Goal: Information Seeking & Learning: Learn about a topic

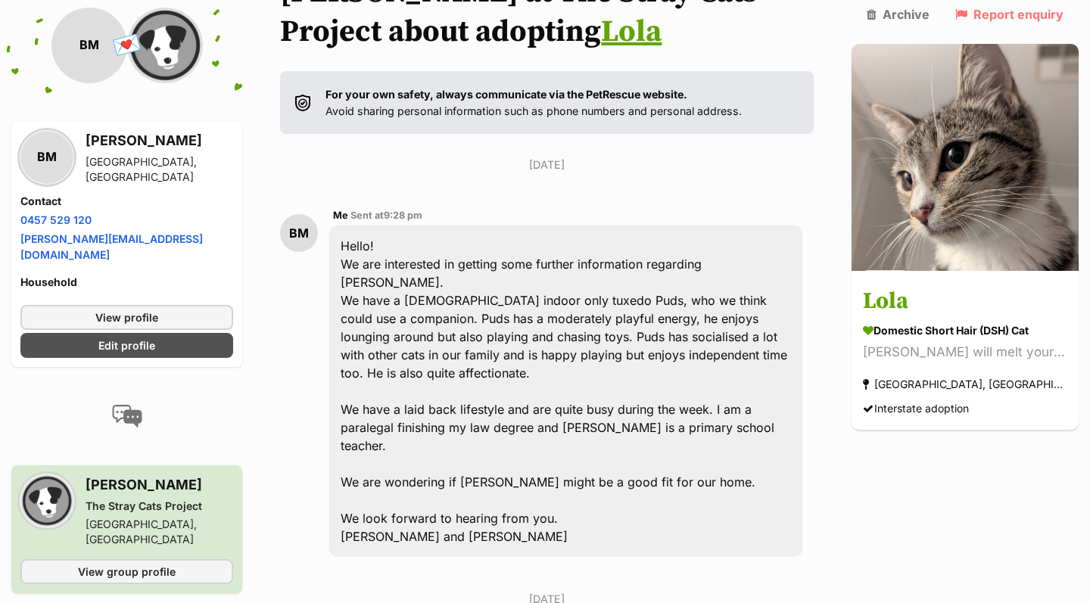
scroll to position [435, 0]
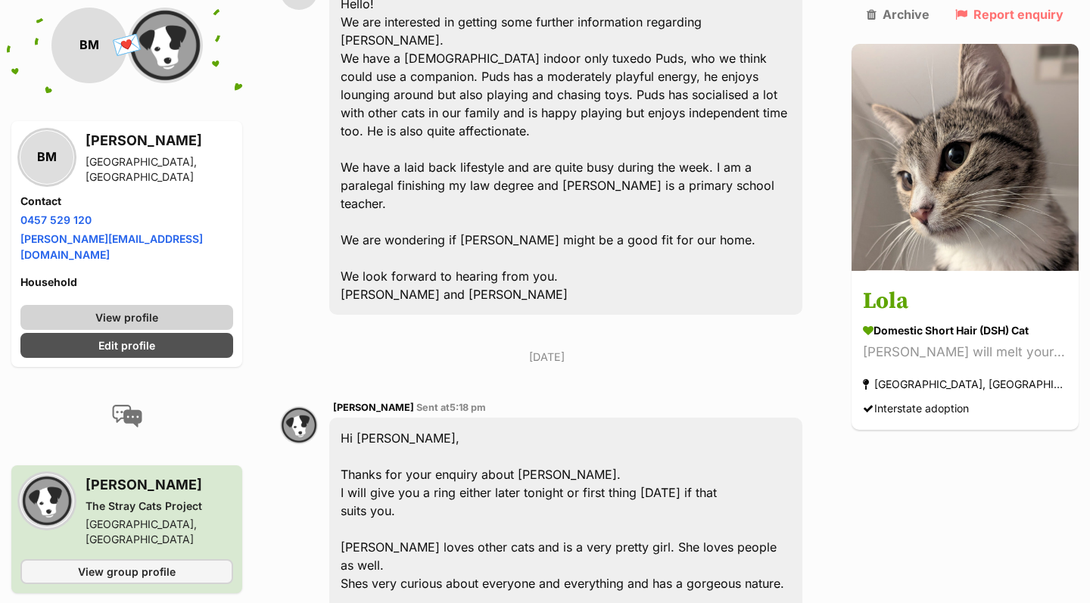
click at [187, 305] on link "View profile" at bounding box center [126, 317] width 213 height 25
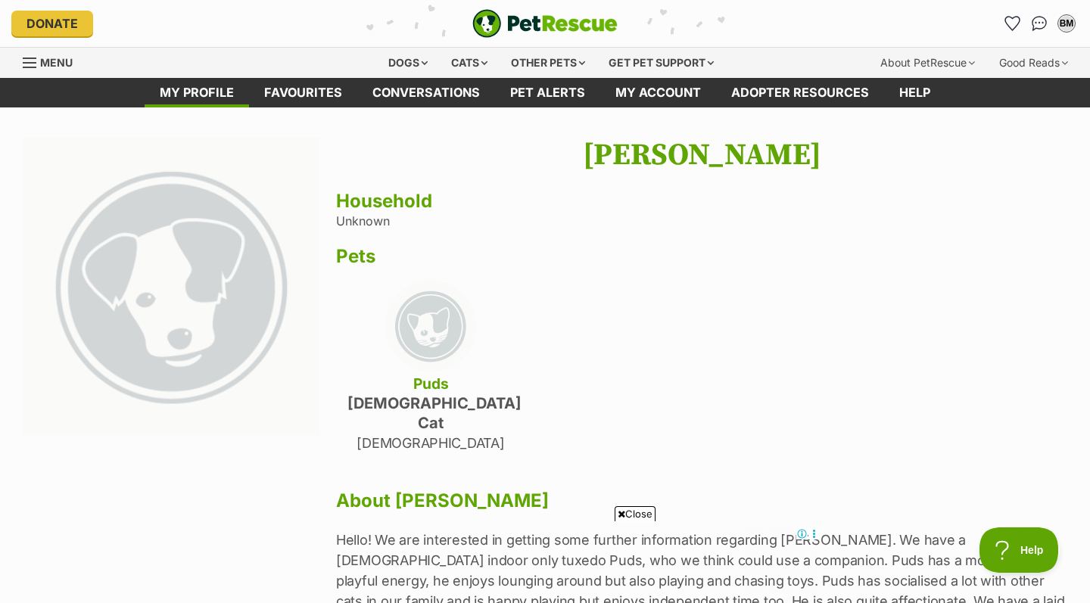
scroll to position [434, 0]
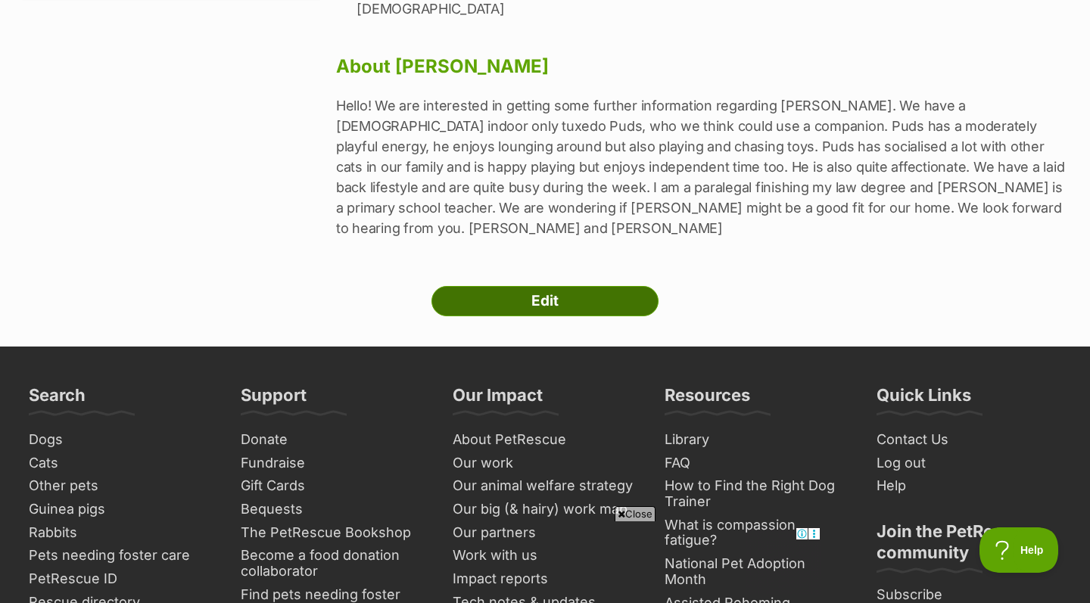
click at [554, 286] on link "Edit" at bounding box center [544, 301] width 227 height 30
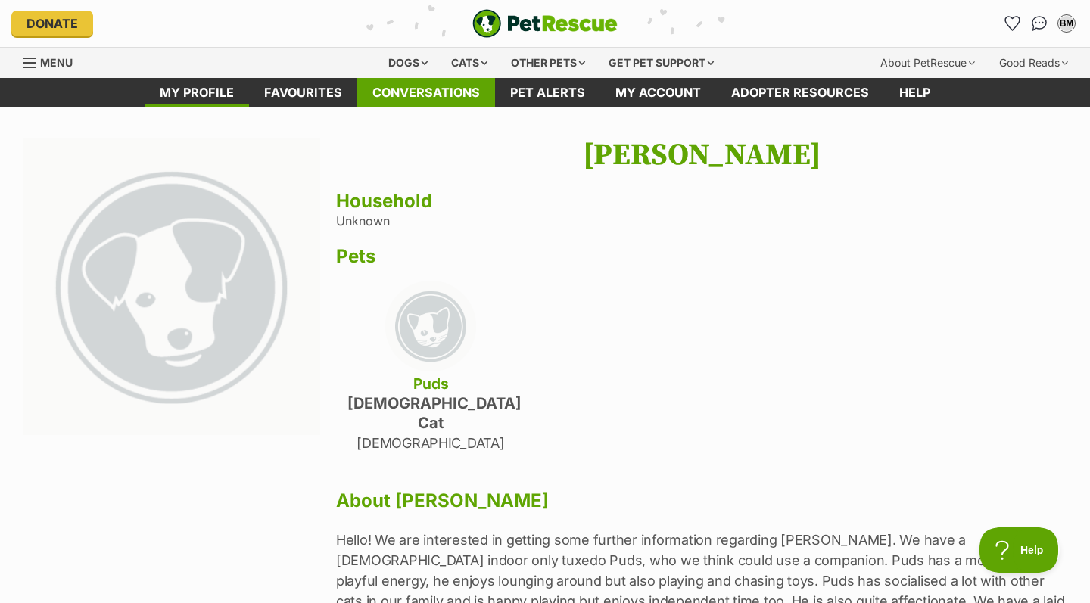
click at [461, 86] on link "Conversations" at bounding box center [426, 93] width 138 height 30
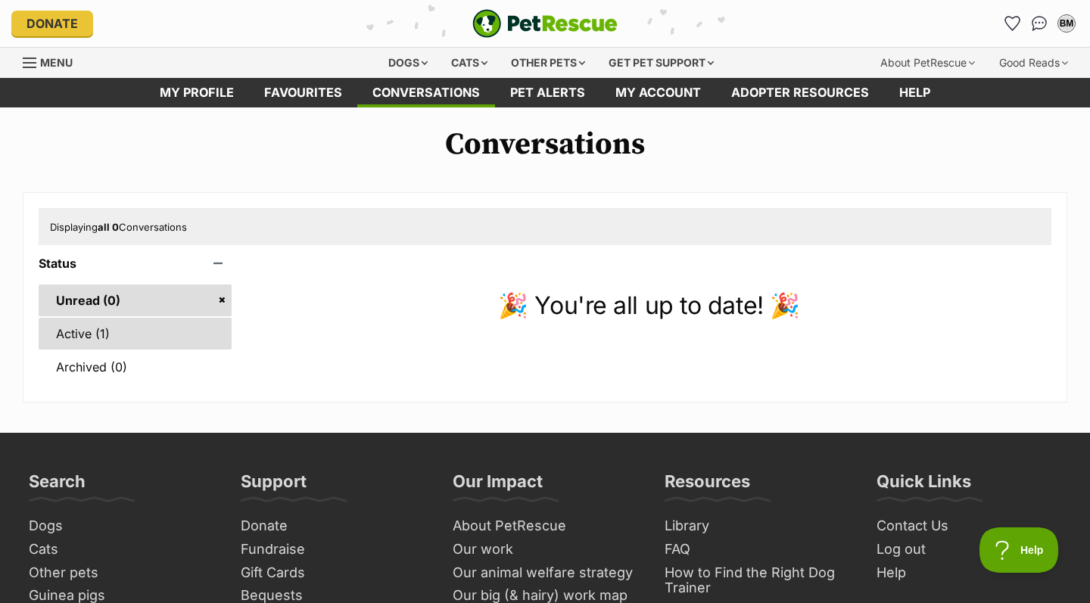
click at [125, 340] on link "Active (1)" at bounding box center [135, 334] width 193 height 32
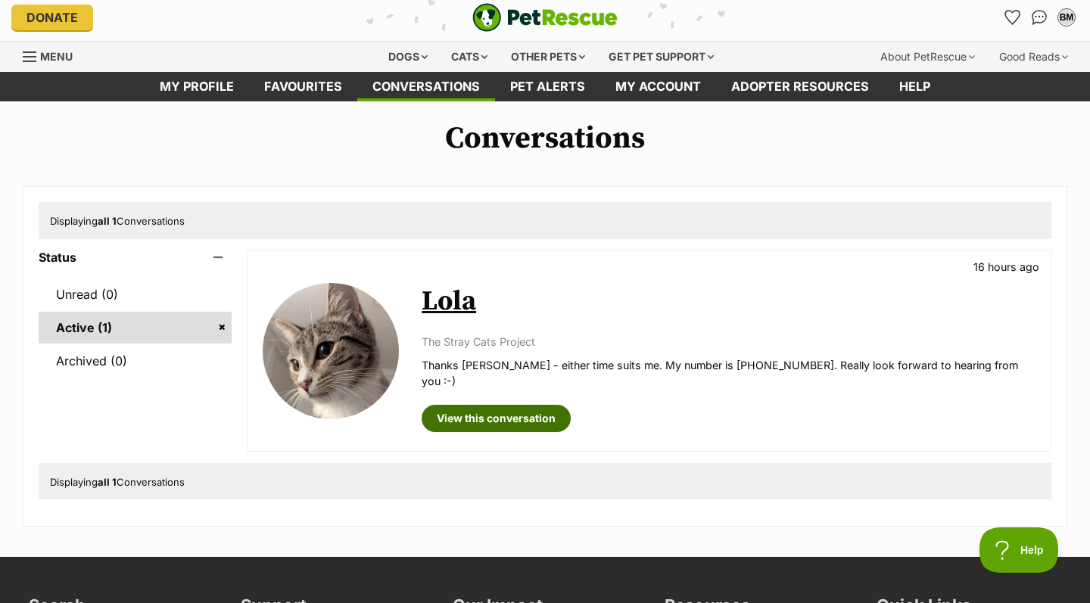
click at [496, 405] on link "View this conversation" at bounding box center [495, 418] width 149 height 27
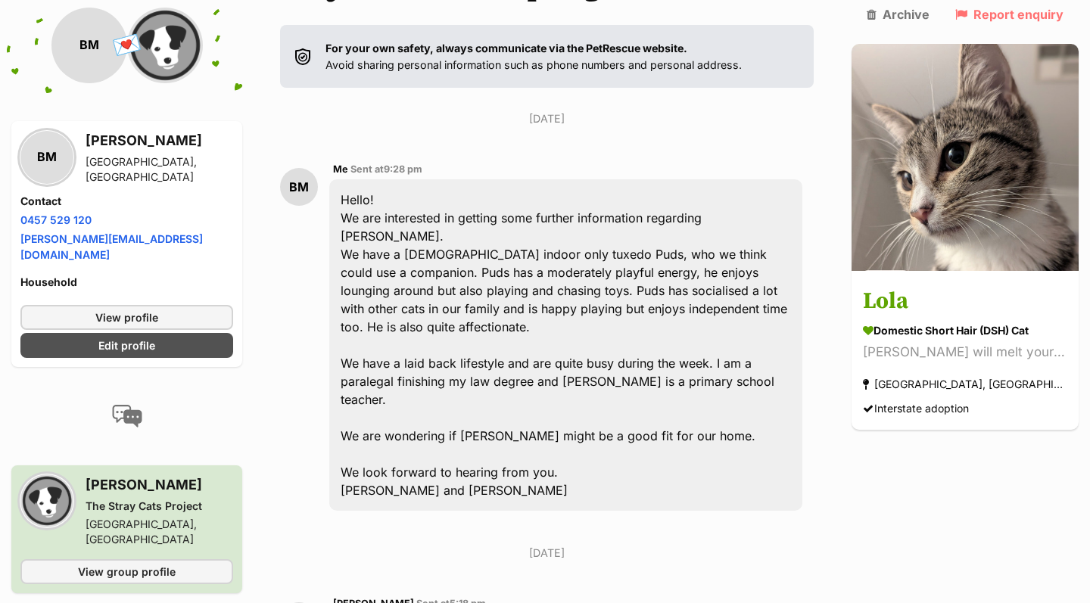
scroll to position [70, 0]
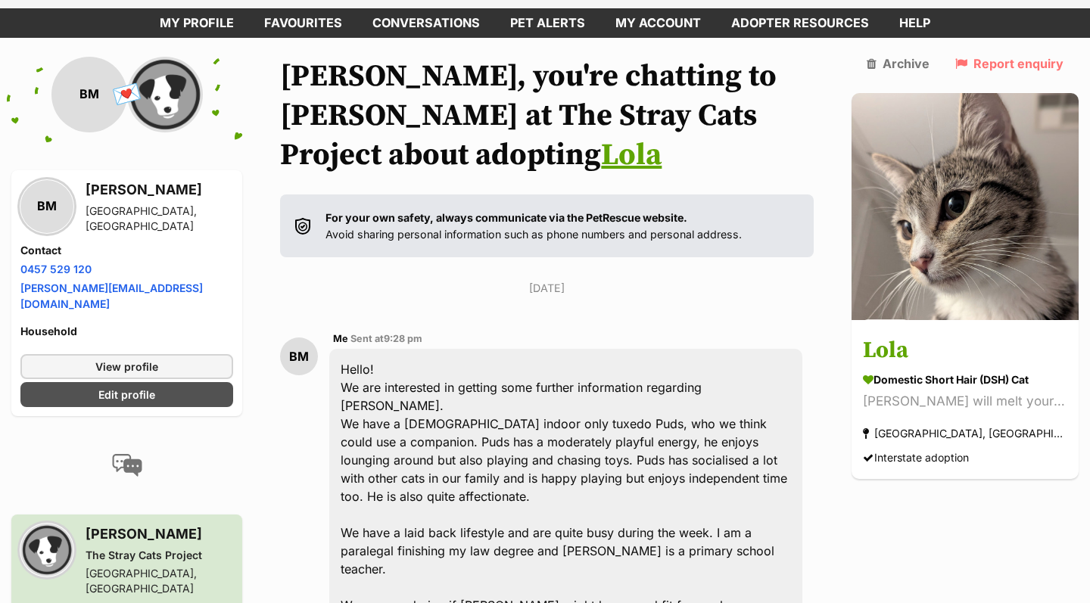
click at [601, 148] on link "Lola" at bounding box center [631, 155] width 61 height 38
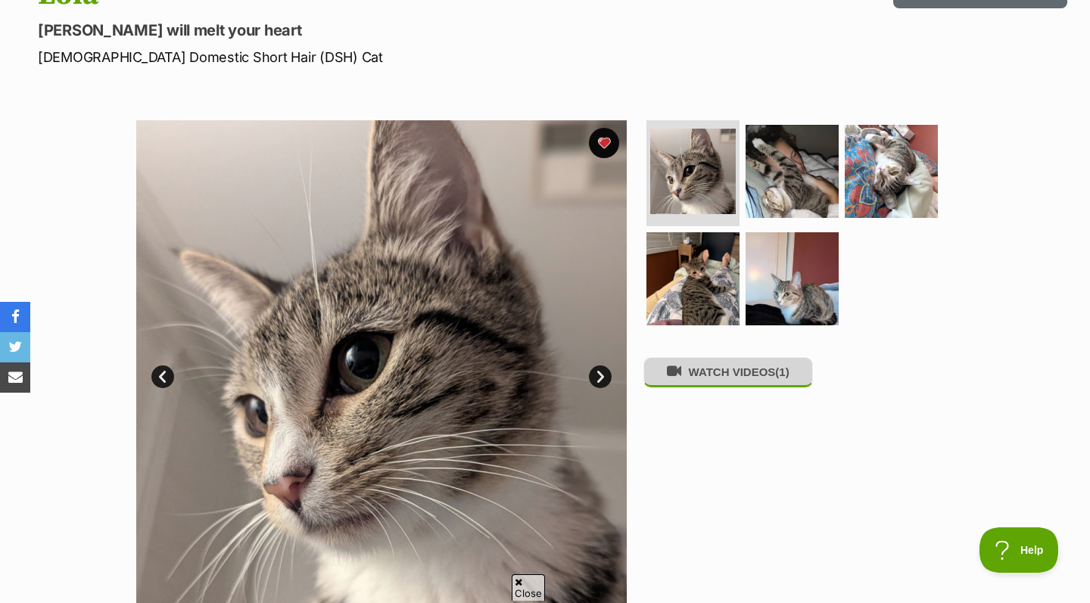
click at [722, 384] on button "WATCH VIDEOS (1)" at bounding box center [728, 372] width 170 height 30
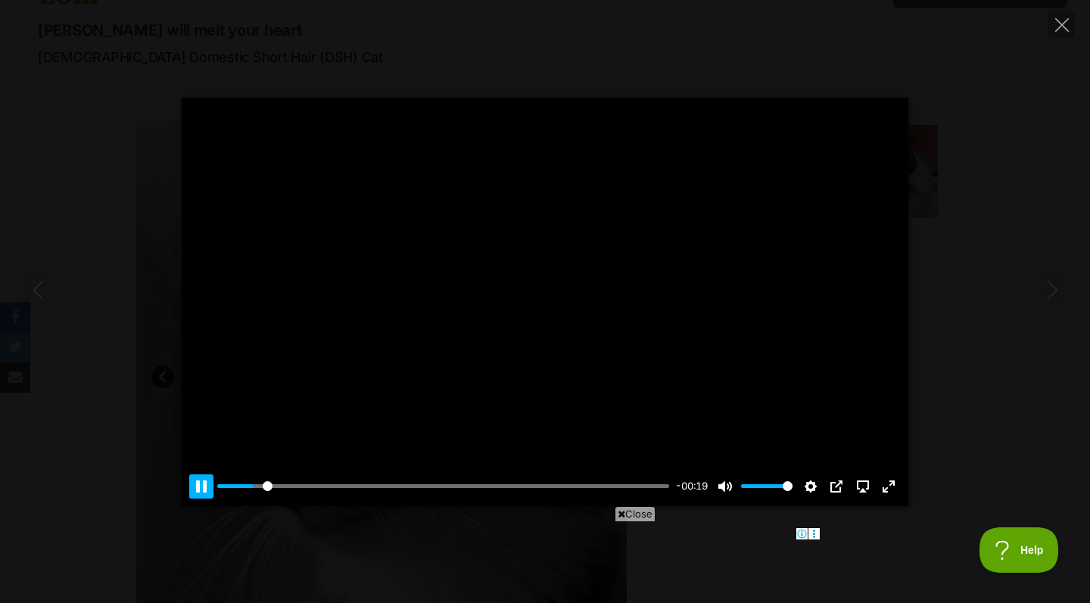
click at [192, 492] on button "Pause Play" at bounding box center [201, 486] width 24 height 24
drag, startPoint x: 266, startPoint y: 487, endPoint x: 217, endPoint y: 484, distance: 48.5
click at [217, 484] on input "Seek" at bounding box center [443, 486] width 452 height 14
click at [547, 297] on button "Play" at bounding box center [545, 302] width 36 height 36
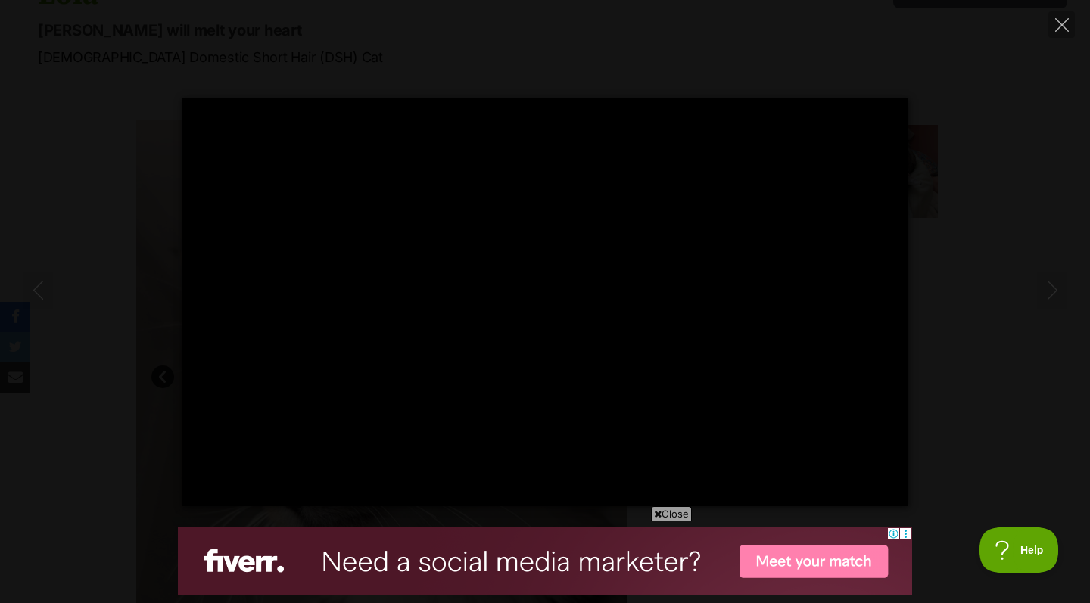
type input "100"
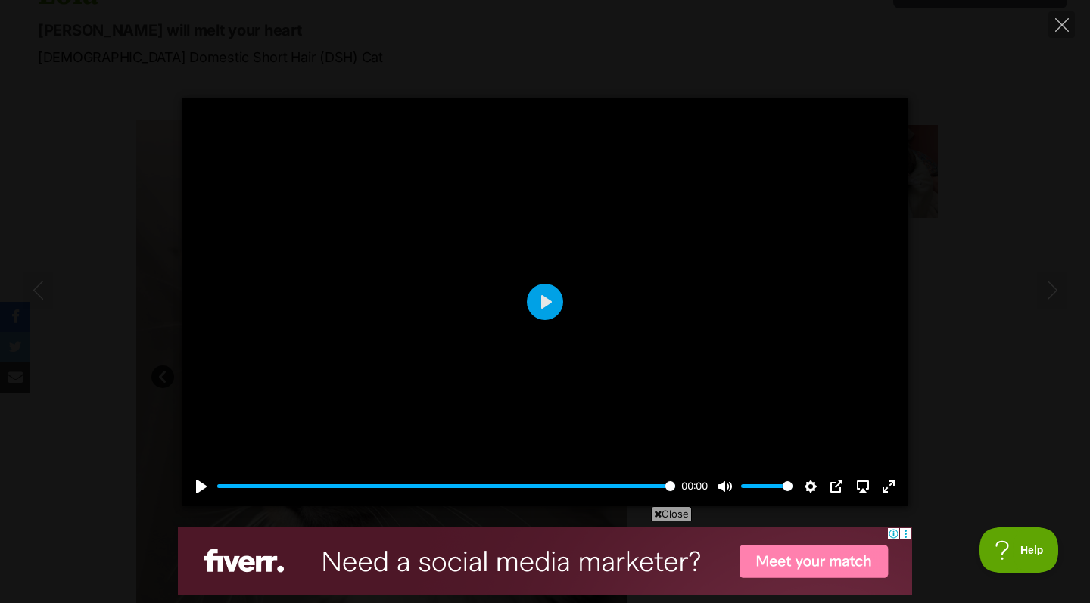
click at [92, 243] on div "Pause Play % buffered 00:00 00:00 Unmute Mute Disable captions Enable captions …" at bounding box center [545, 302] width 1090 height 409
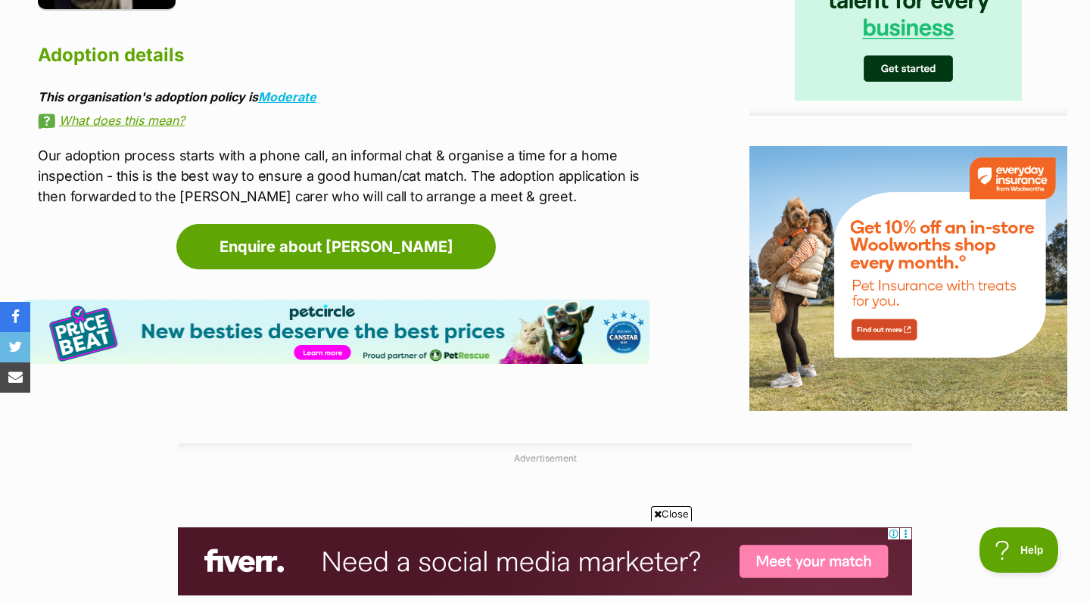
scroll to position [2152, 0]
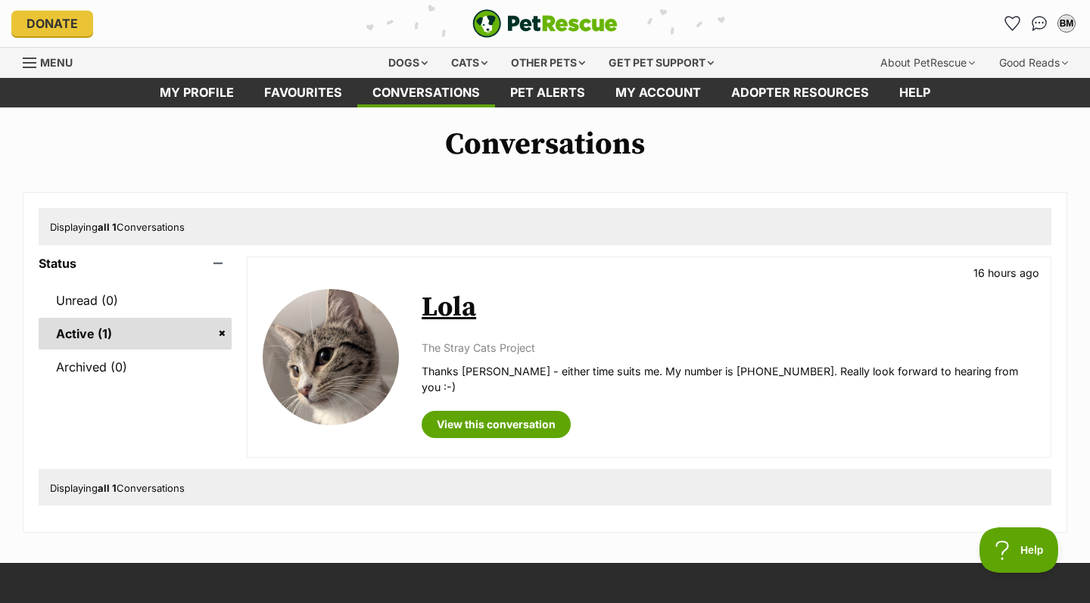
click at [445, 303] on link "Lola" at bounding box center [448, 308] width 54 height 34
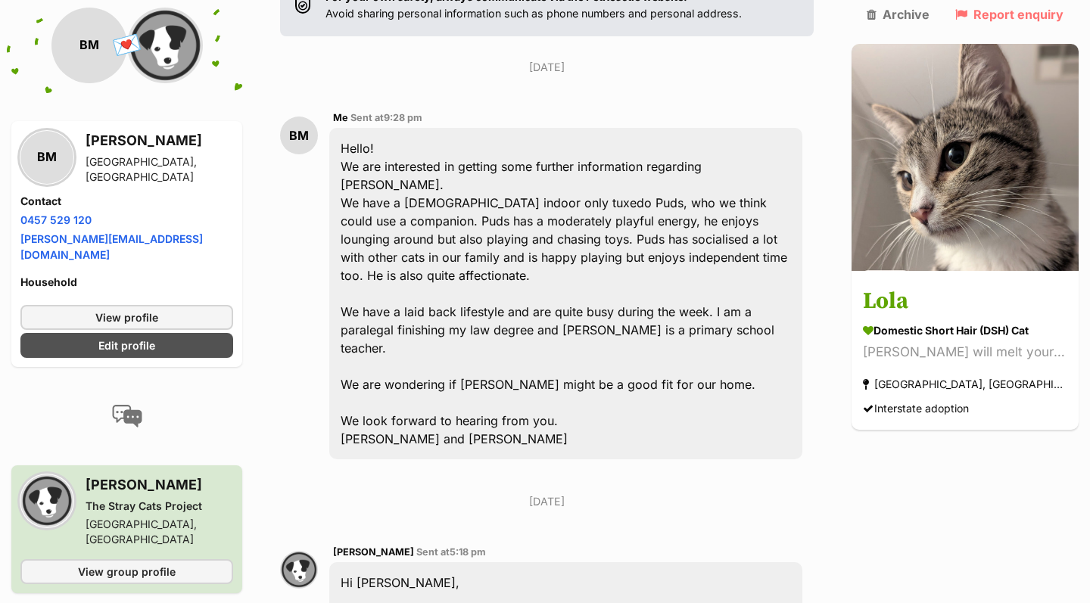
scroll to position [214, 0]
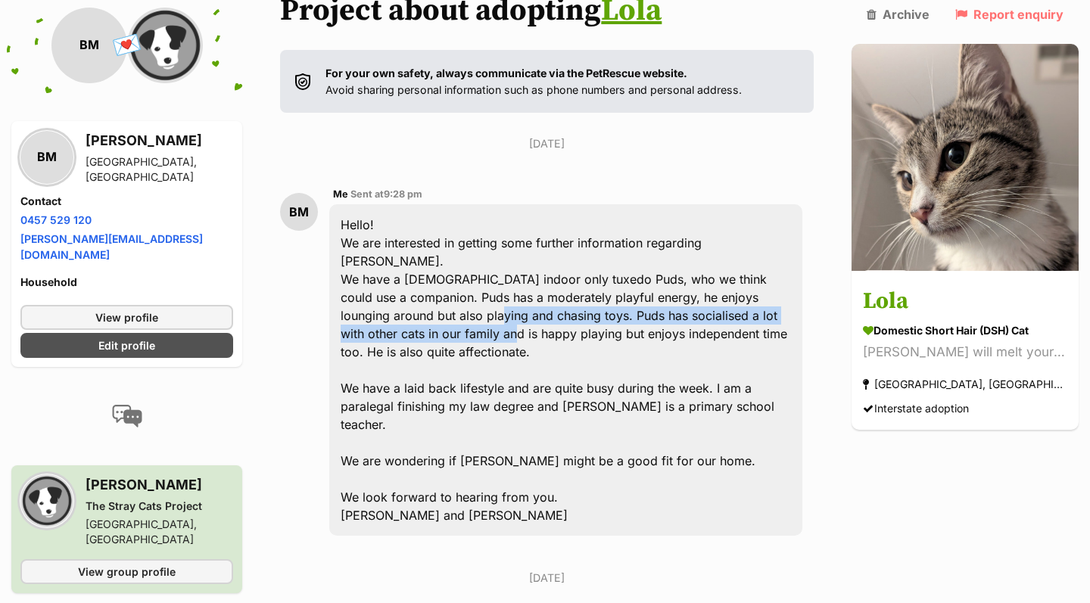
drag, startPoint x: 444, startPoint y: 303, endPoint x: 446, endPoint y: 231, distance: 72.7
click at [445, 268] on div "Hello! We are interested in getting some further information regarding Lola. We…" at bounding box center [565, 369] width 473 height 331
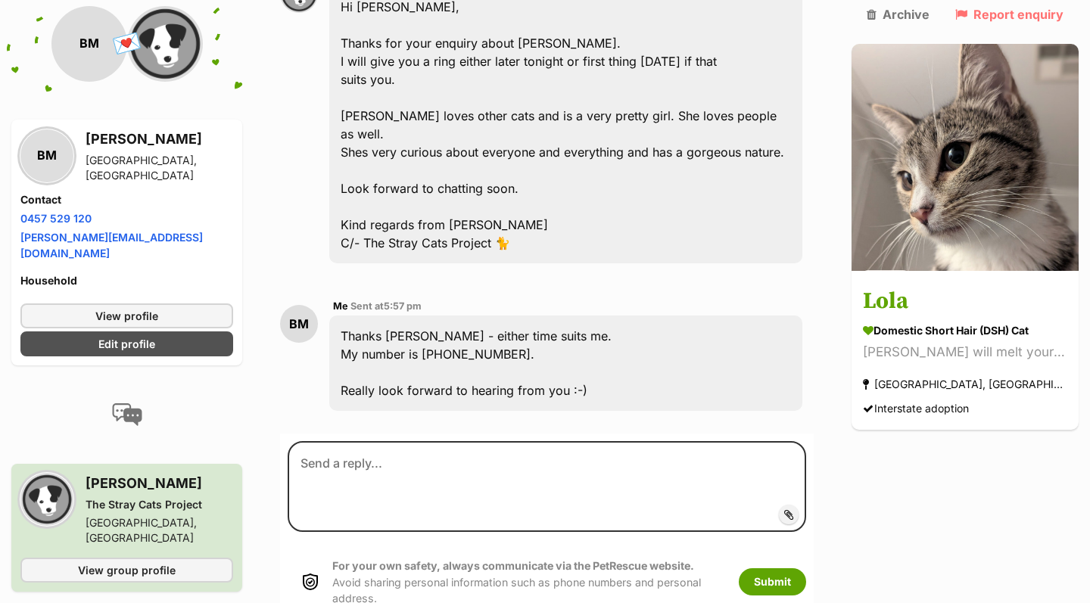
scroll to position [868, 0]
